Goal: Task Accomplishment & Management: Manage account settings

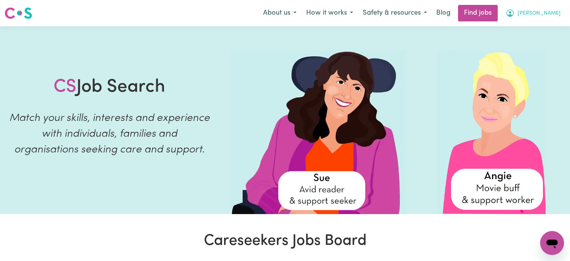
click at [540, 9] on button "[PERSON_NAME]" at bounding box center [533, 13] width 65 height 16
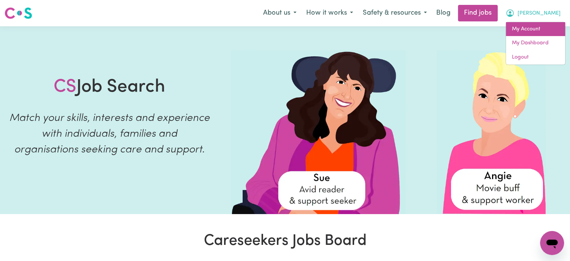
click at [530, 23] on link "My Account" at bounding box center [535, 29] width 59 height 14
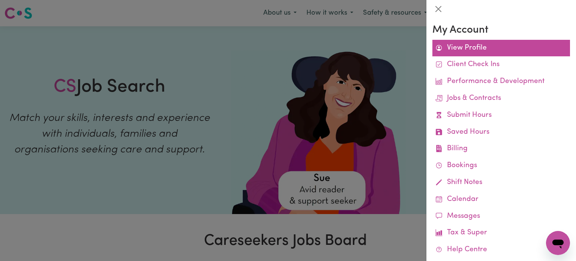
click at [477, 51] on link "View Profile" at bounding box center [501, 48] width 138 height 17
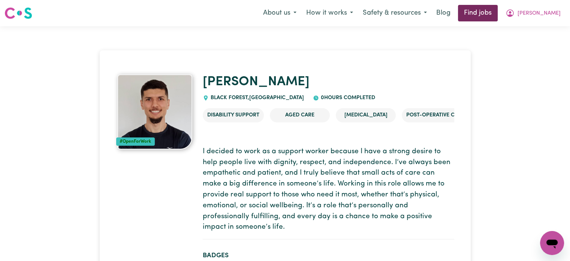
click at [487, 11] on link "Find jobs" at bounding box center [478, 13] width 40 height 16
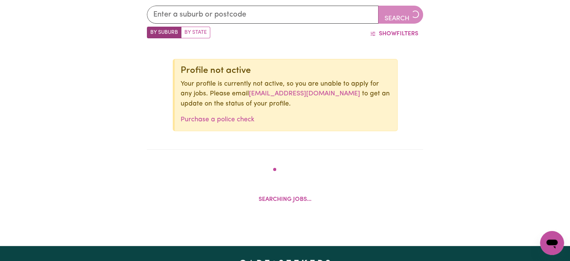
scroll to position [264, 0]
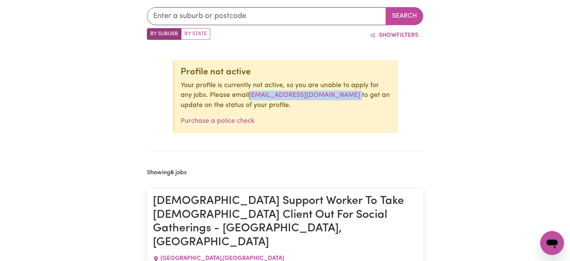
drag, startPoint x: 340, startPoint y: 93, endPoint x: 237, endPoint y: 99, distance: 103.3
click at [237, 99] on p "Your profile is currently not active, so you are unable to apply for any jobs. …" at bounding box center [286, 96] width 211 height 30
copy p "[EMAIL_ADDRESS][DOMAIN_NAME]"
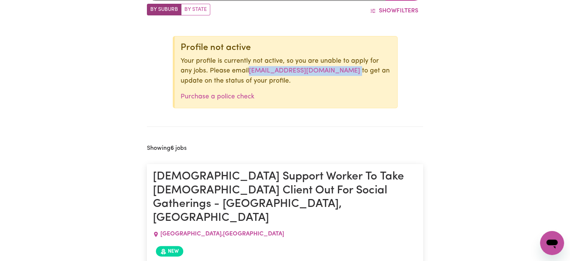
scroll to position [301, 0]
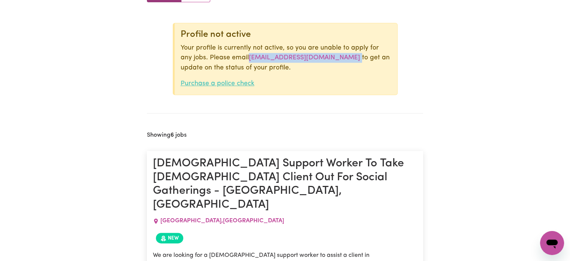
click at [220, 84] on link "Purchase a police check" at bounding box center [218, 83] width 74 height 6
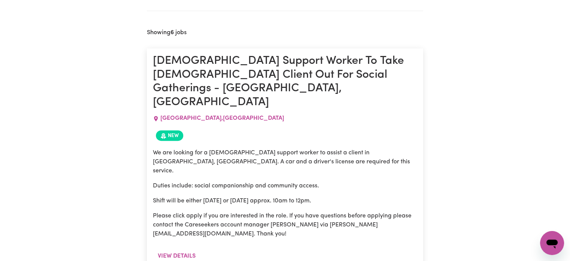
scroll to position [414, 0]
